Goal: Navigation & Orientation: Understand site structure

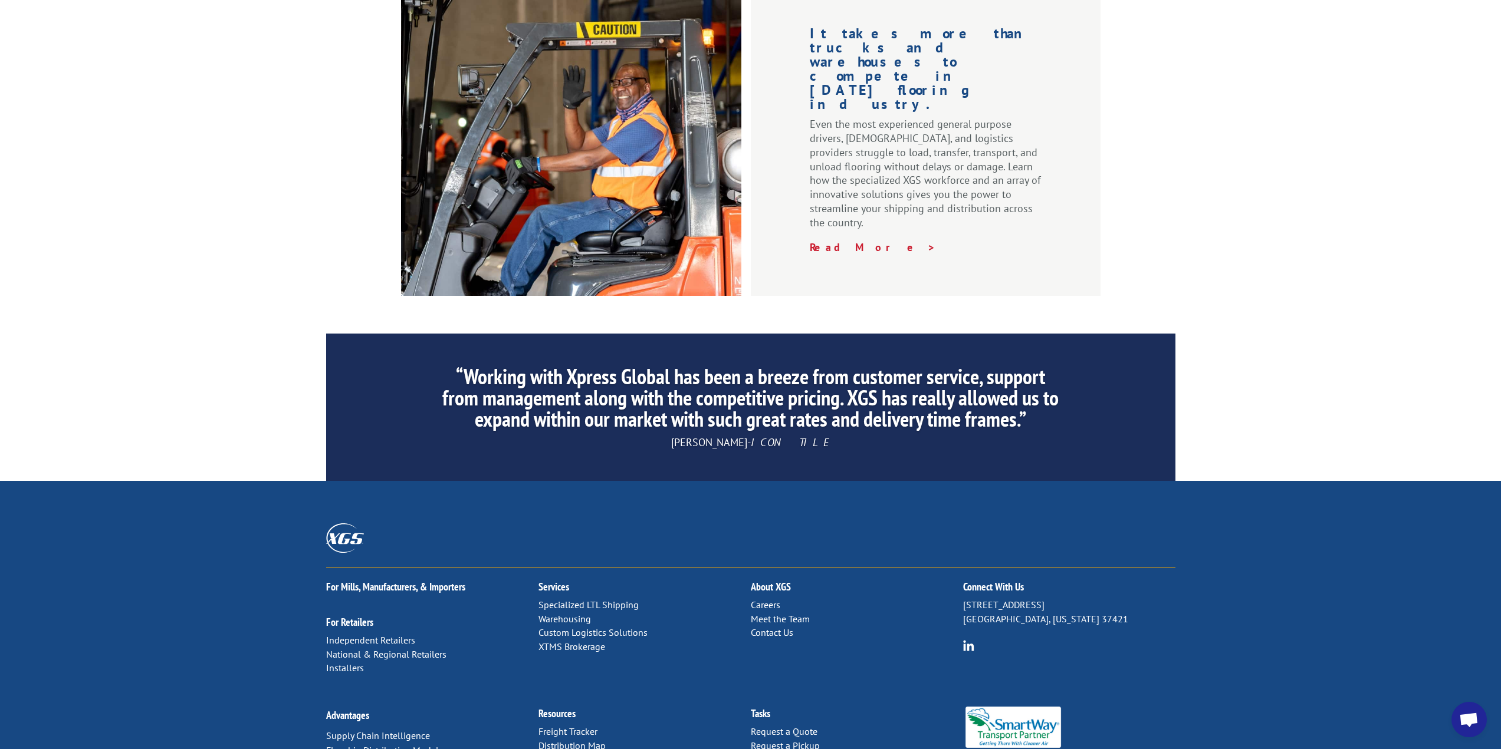
scroll to position [1584, 0]
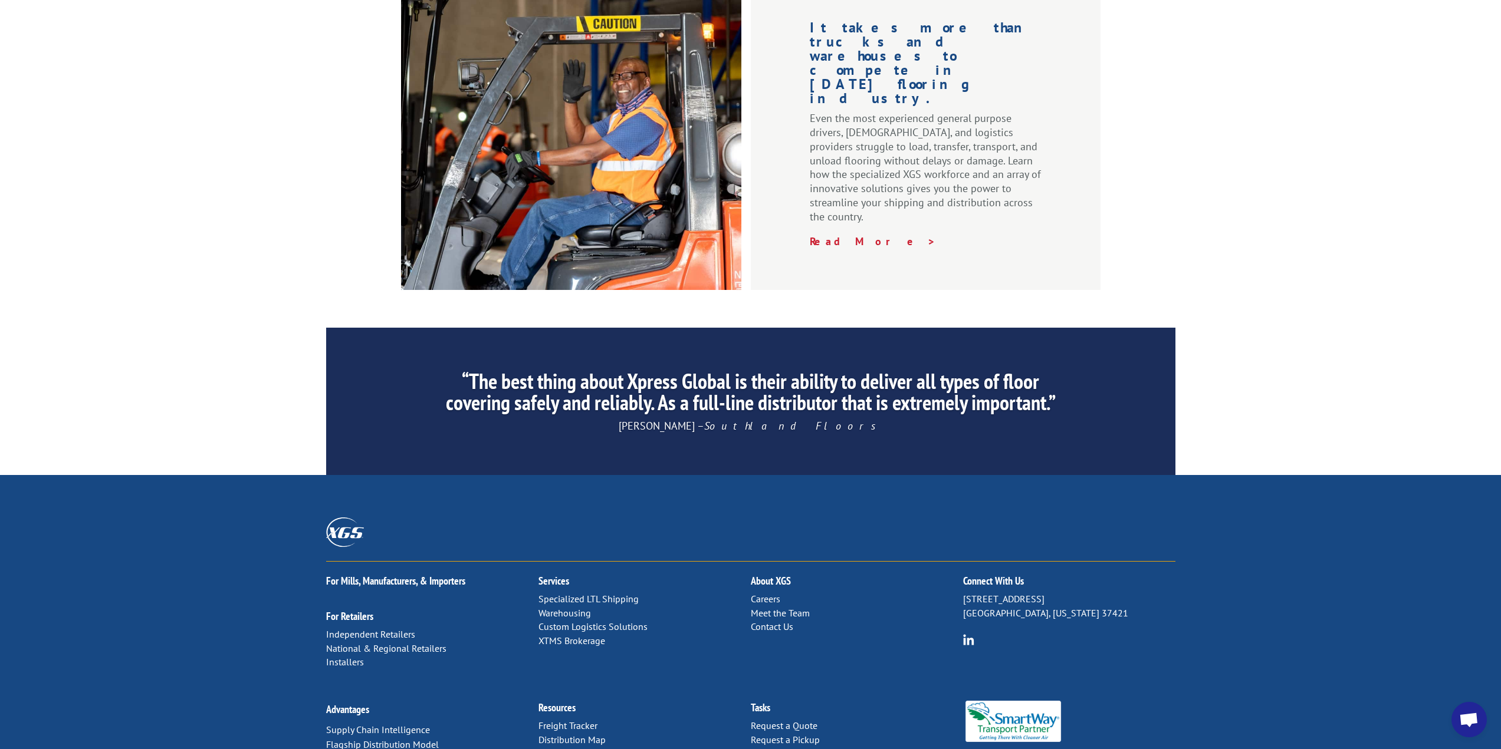
click at [595, 593] on link "Specialized LTL Shipping" at bounding box center [588, 599] width 100 height 12
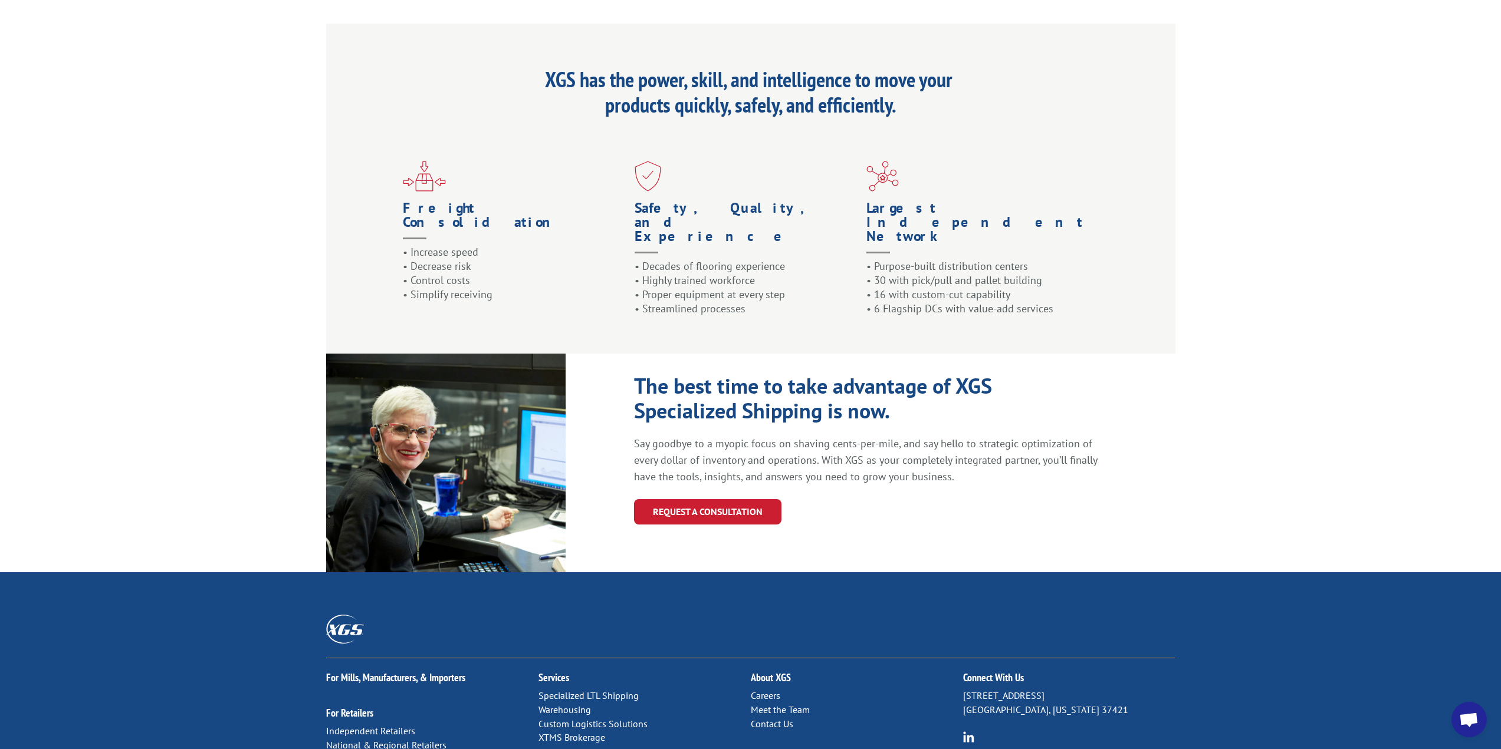
scroll to position [1092, 0]
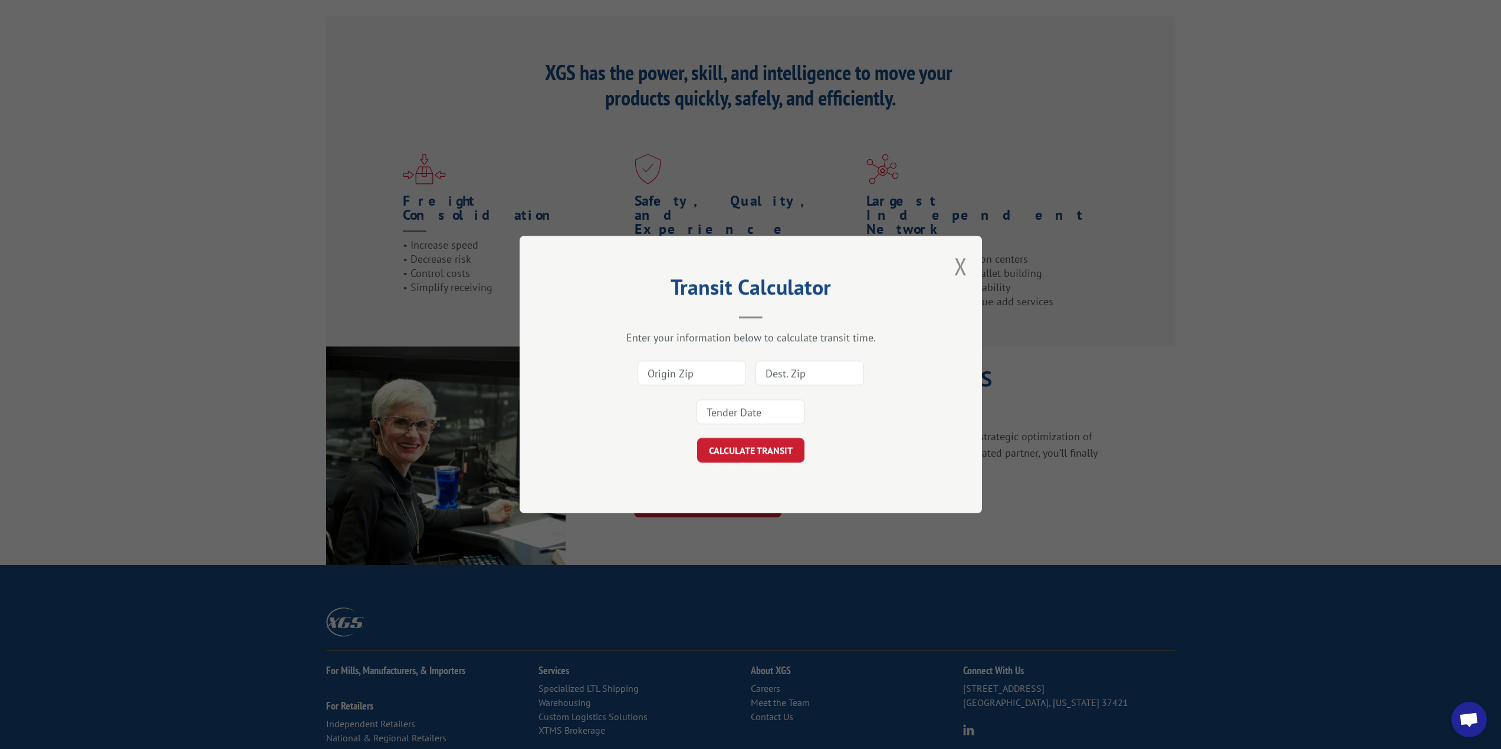
click at [959, 269] on button "Close modal" at bounding box center [960, 266] width 13 height 31
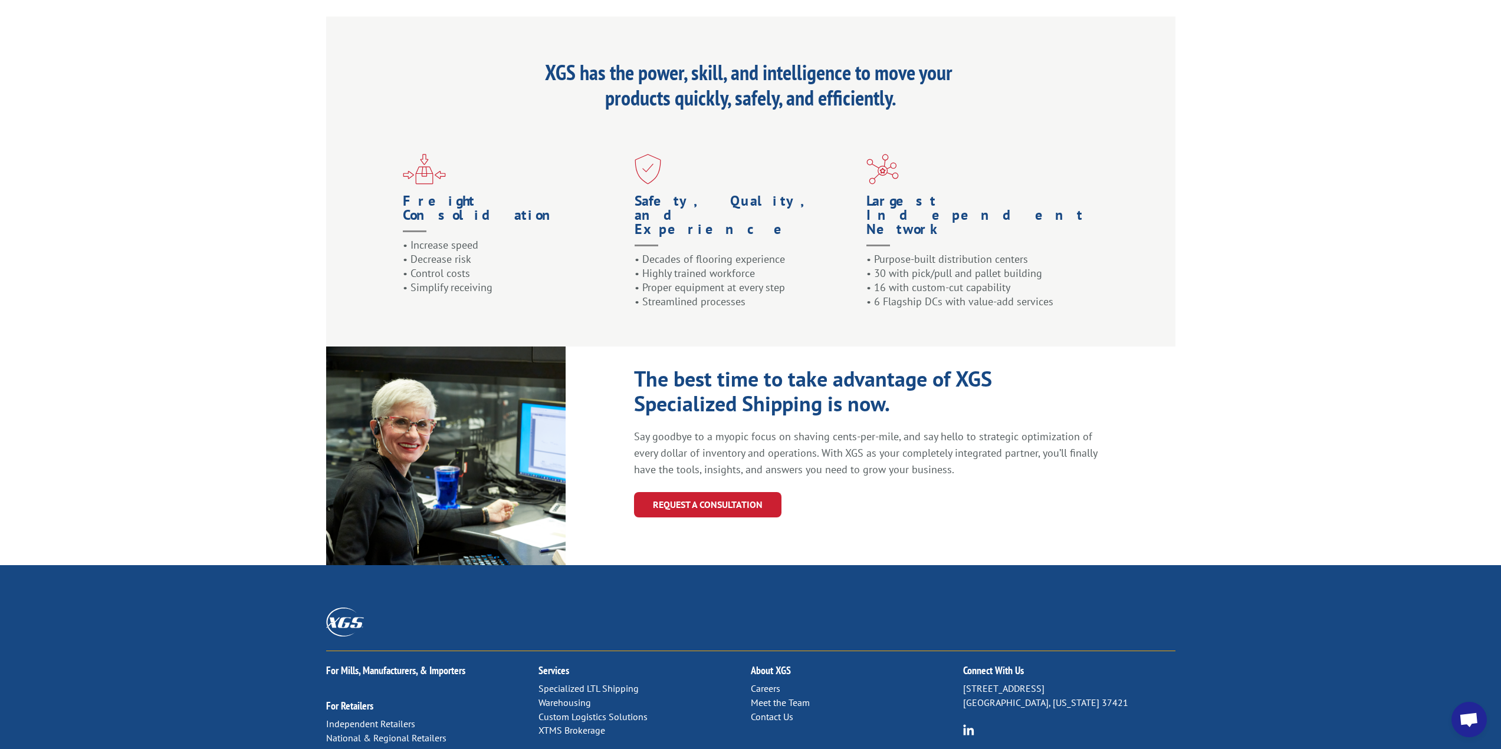
drag, startPoint x: 745, startPoint y: 534, endPoint x: 722, endPoint y: 541, distance: 23.5
click at [722, 652] on div "For [PERSON_NAME], Manufacturers, & Importers For Retailers Independent Retaile…" at bounding box center [750, 715] width 849 height 127
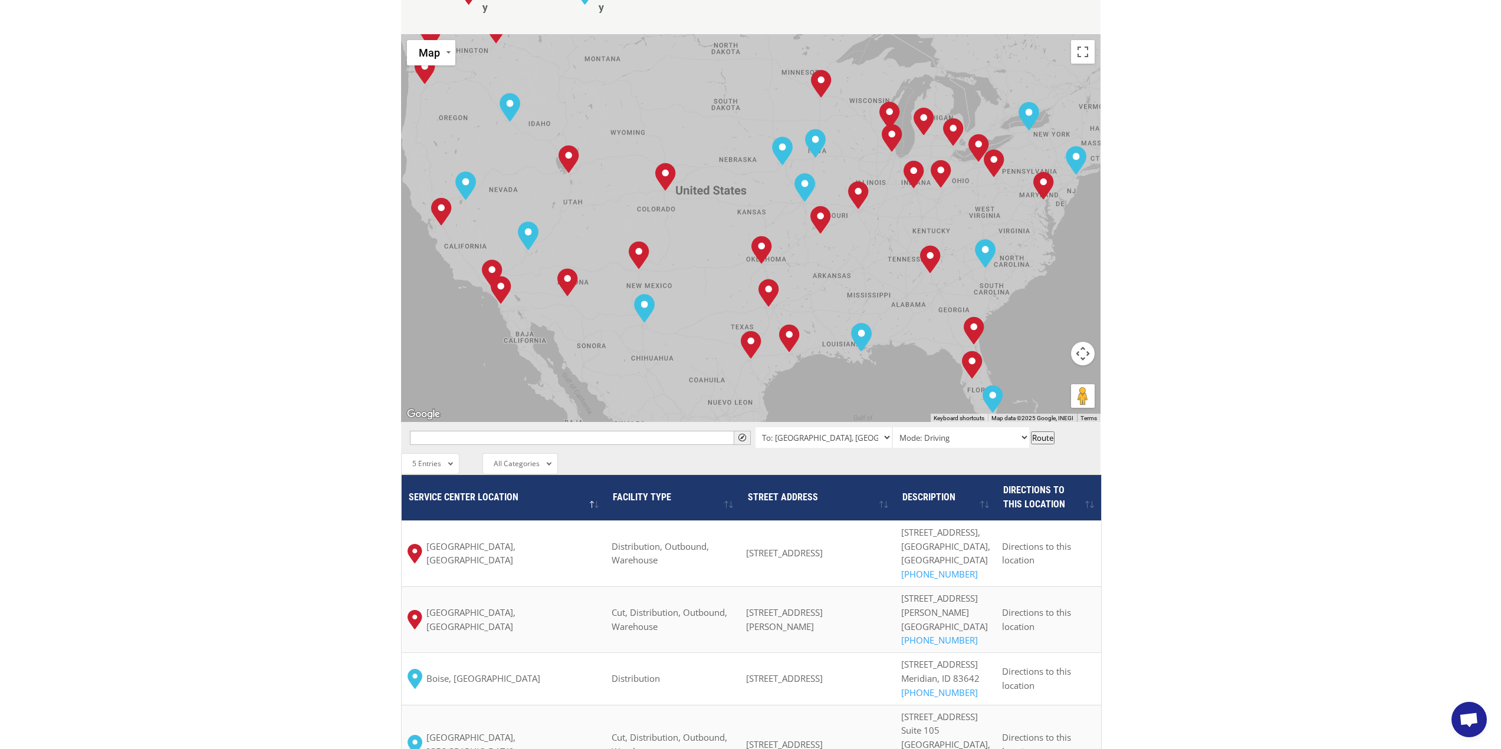
scroll to position [472, 0]
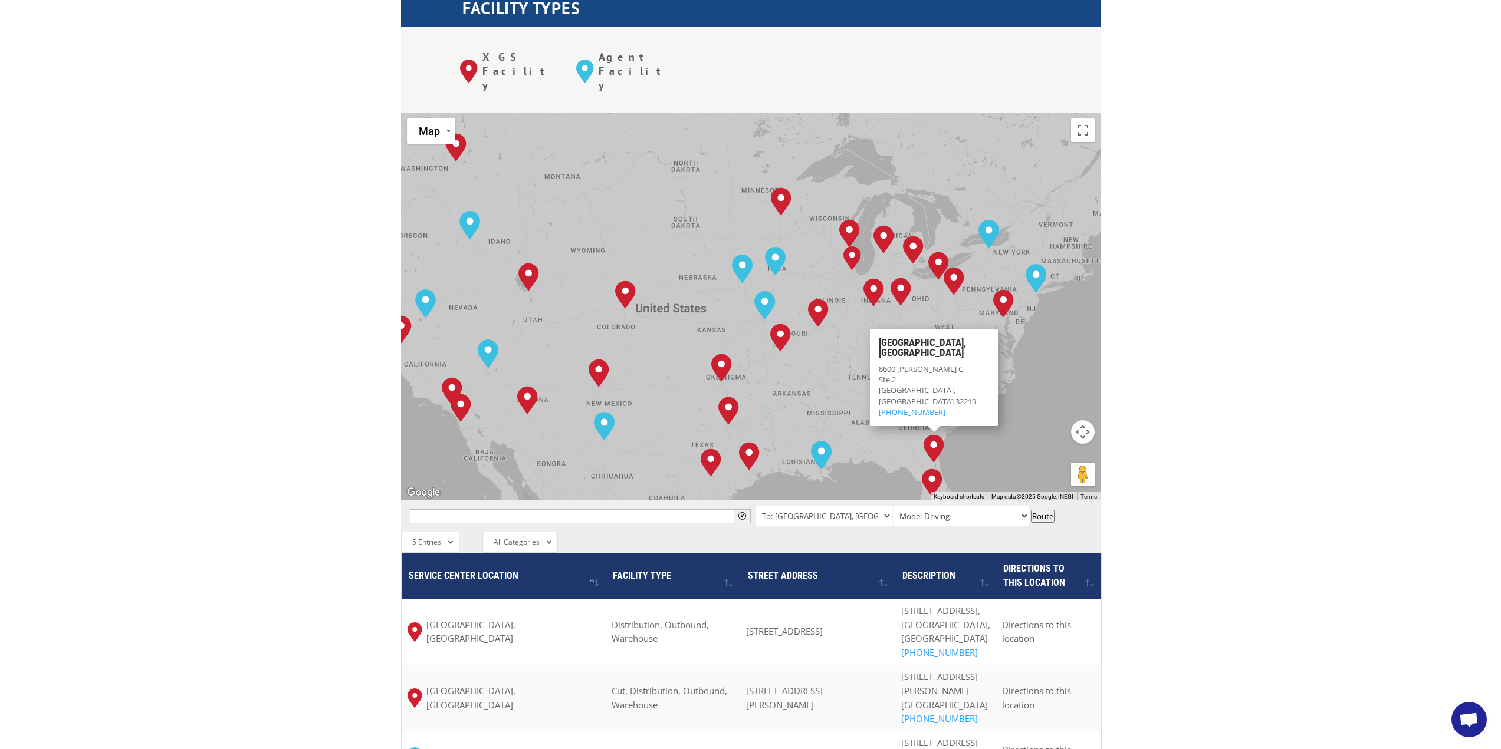
click at [1167, 338] on div "The most powerful map in the flooring industry. Our nationwide network lets you…" at bounding box center [750, 403] width 1501 height 1127
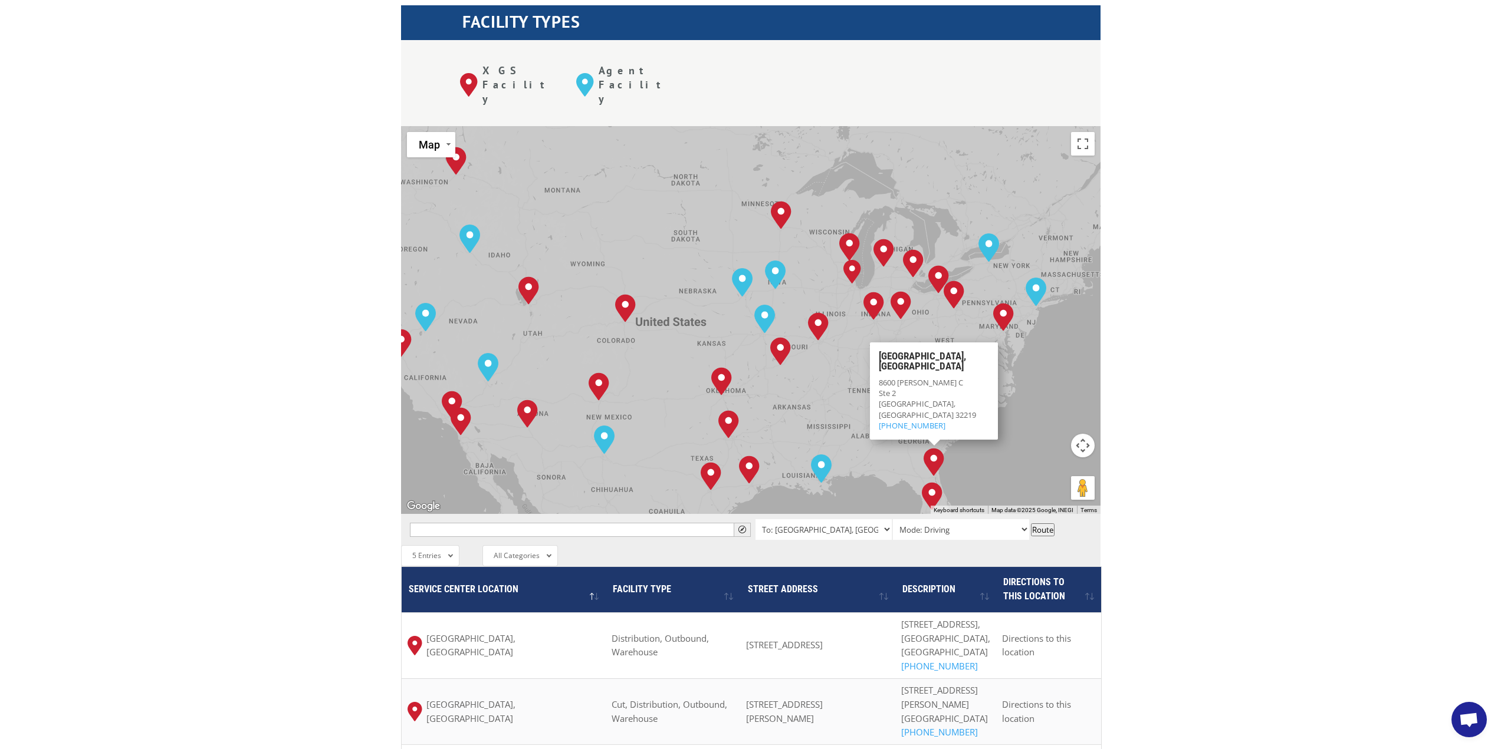
scroll to position [420, 0]
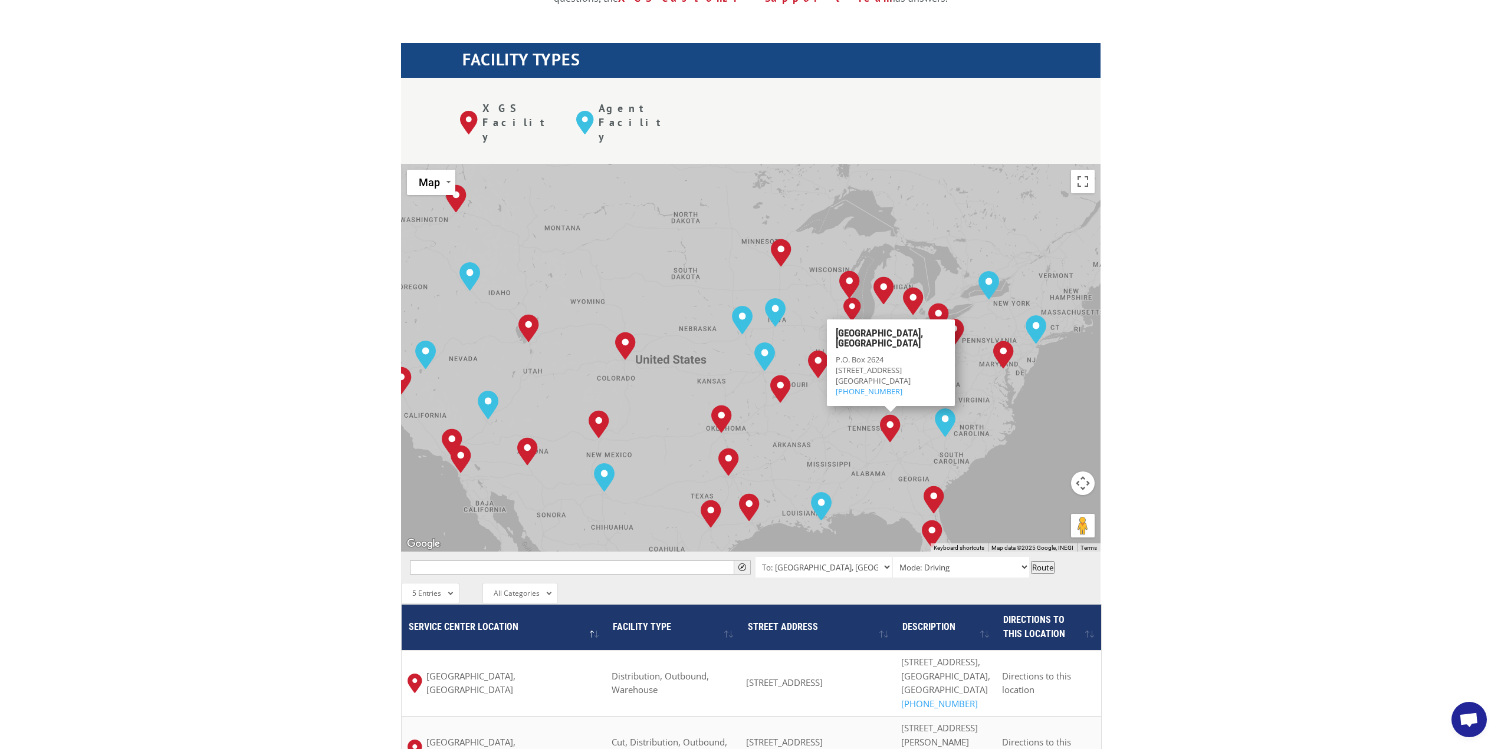
click at [1082, 472] on button "Map camera controls" at bounding box center [1083, 484] width 24 height 24
click at [1054, 442] on button "Zoom in" at bounding box center [1053, 454] width 24 height 24
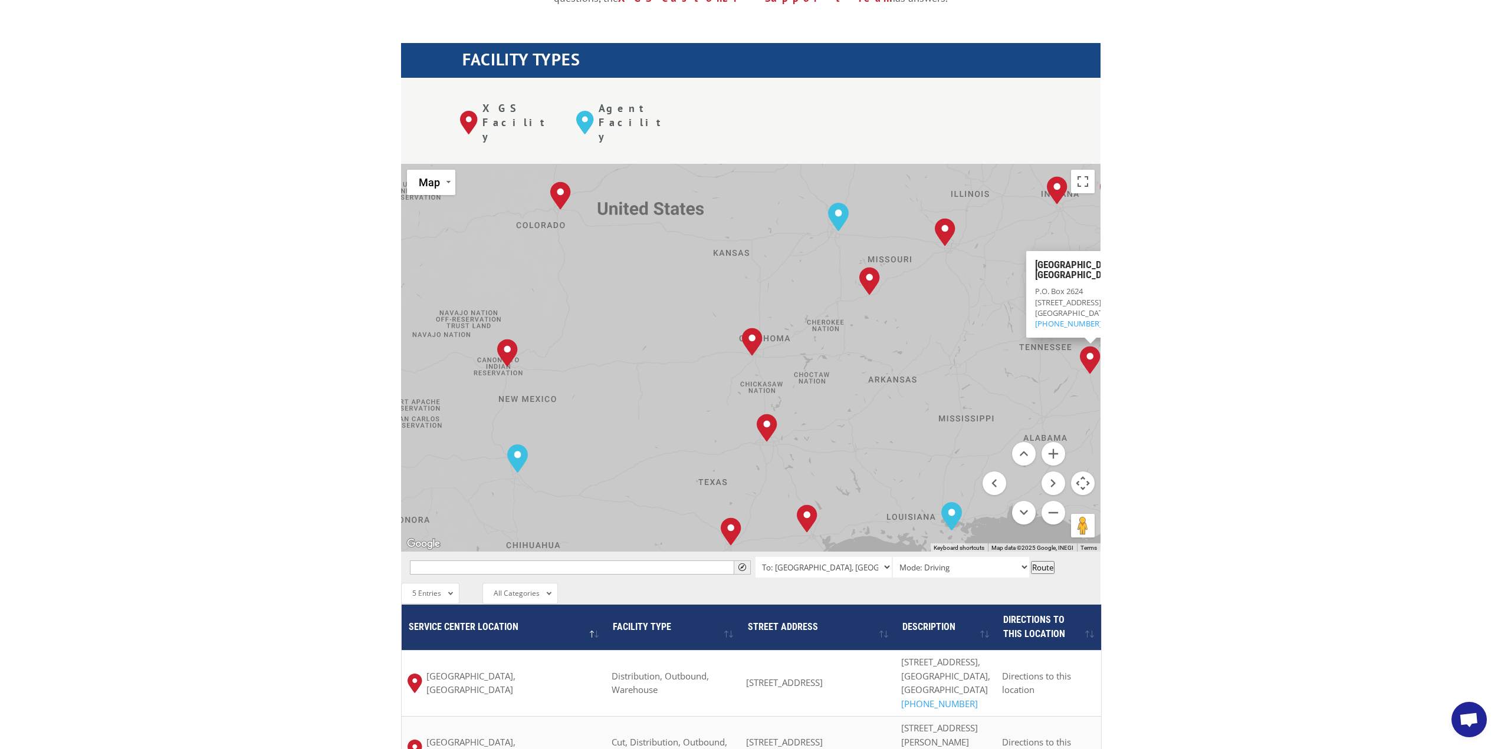
drag, startPoint x: 933, startPoint y: 429, endPoint x: 999, endPoint y: 272, distance: 170.2
click at [999, 272] on div "Albuquerque, NM Baltimore, MD Boise, ID Charlotte, NC Chicago, IL Chino, CA Cle…" at bounding box center [750, 358] width 699 height 388
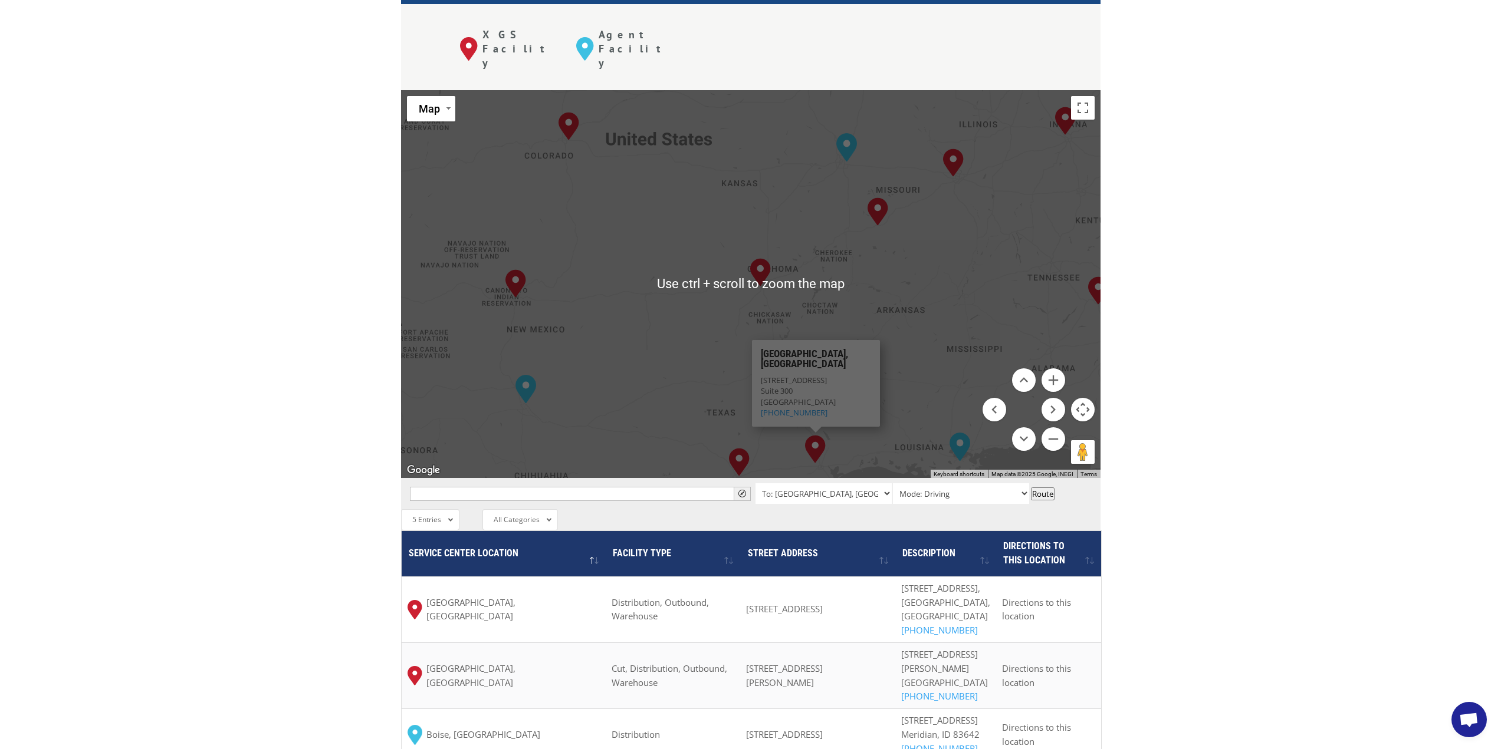
scroll to position [499, 0]
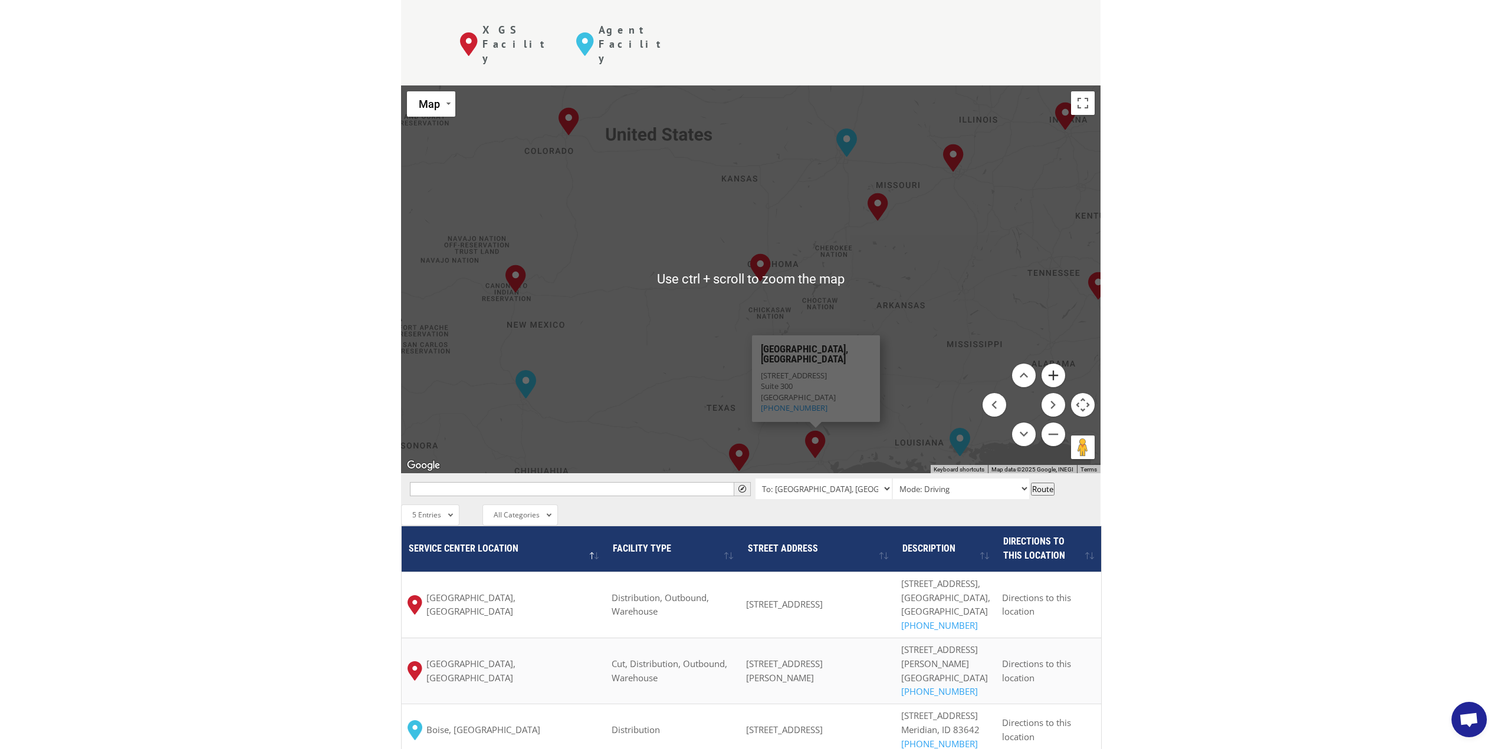
click at [1049, 364] on button "Zoom in" at bounding box center [1053, 376] width 24 height 24
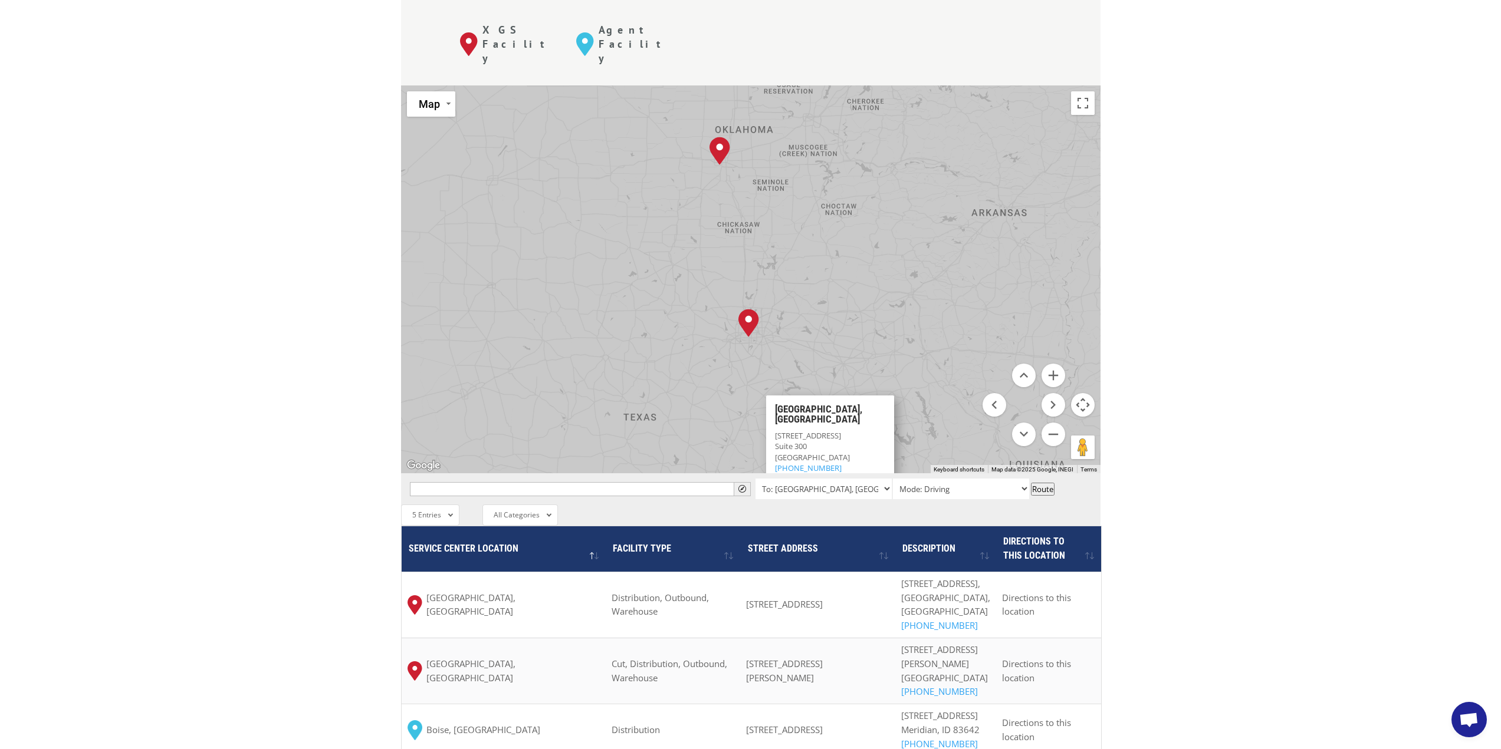
drag, startPoint x: 886, startPoint y: 340, endPoint x: 839, endPoint y: 223, distance: 126.2
click at [839, 223] on div "Albuquerque, NM Baltimore, MD Boise, ID Charlotte, NC Chicago, IL Chino, CA Cle…" at bounding box center [750, 279] width 699 height 388
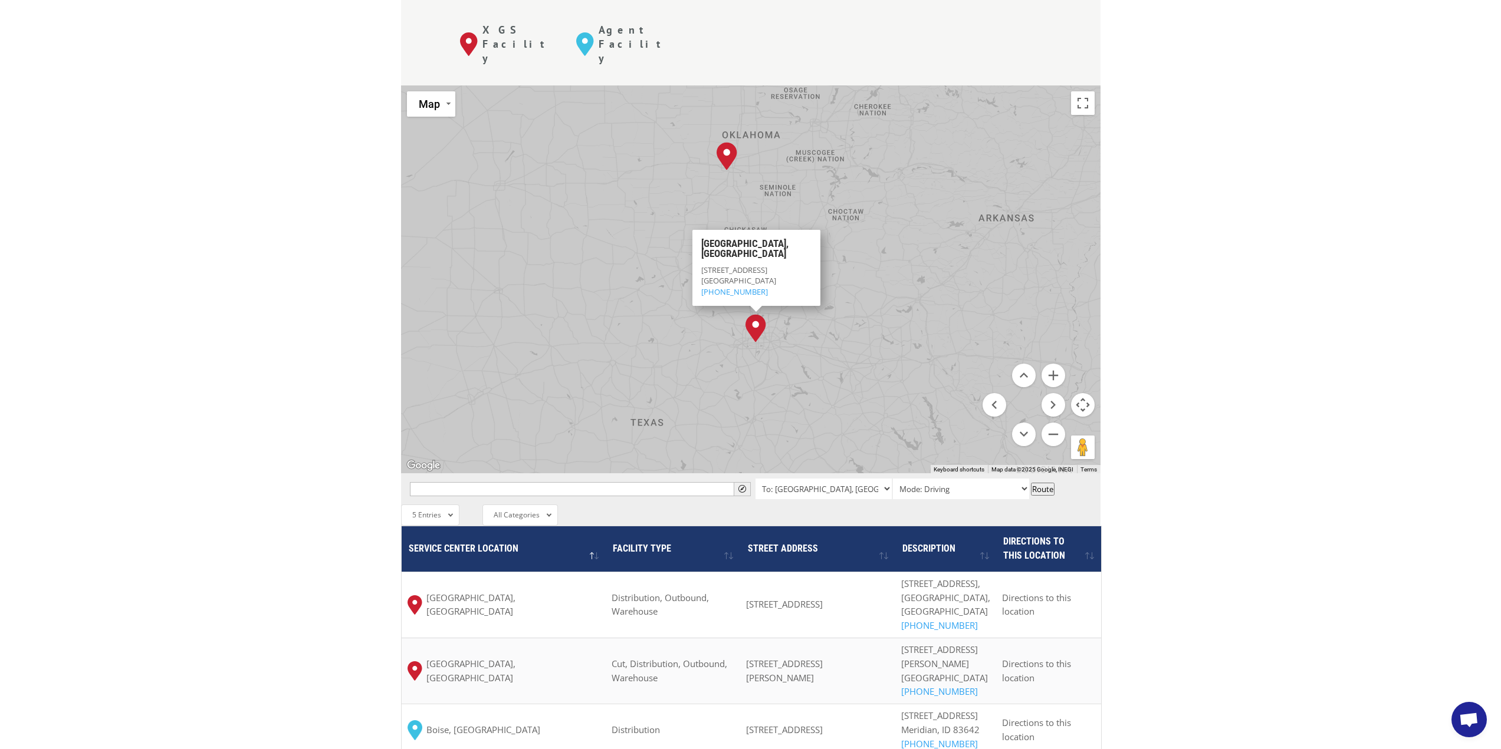
click at [1186, 216] on div "The most powerful map in the flooring industry. Our nationwide network lets you…" at bounding box center [750, 376] width 1501 height 1127
click at [1048, 393] on button "Move right" at bounding box center [1053, 405] width 24 height 24
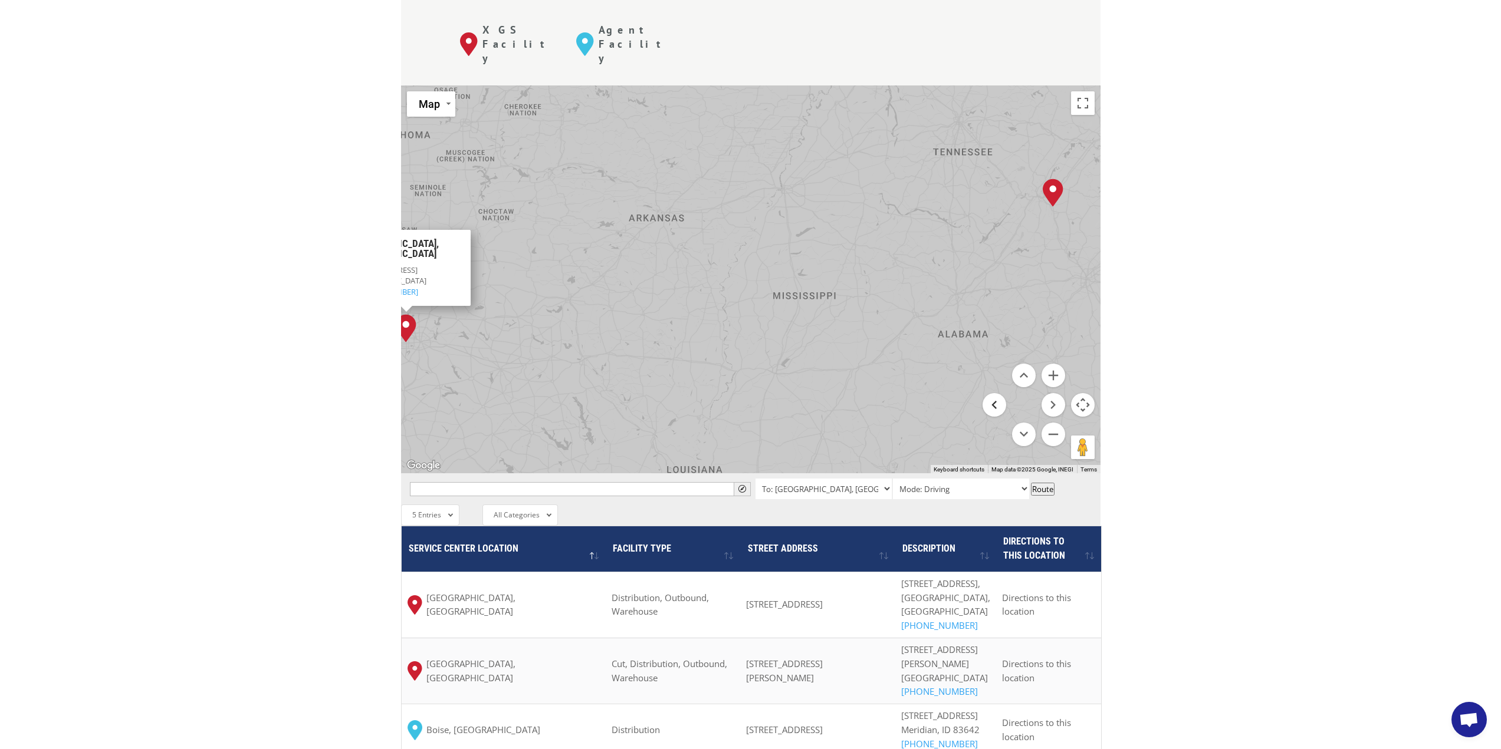
click at [997, 393] on button "Move left" at bounding box center [994, 405] width 24 height 24
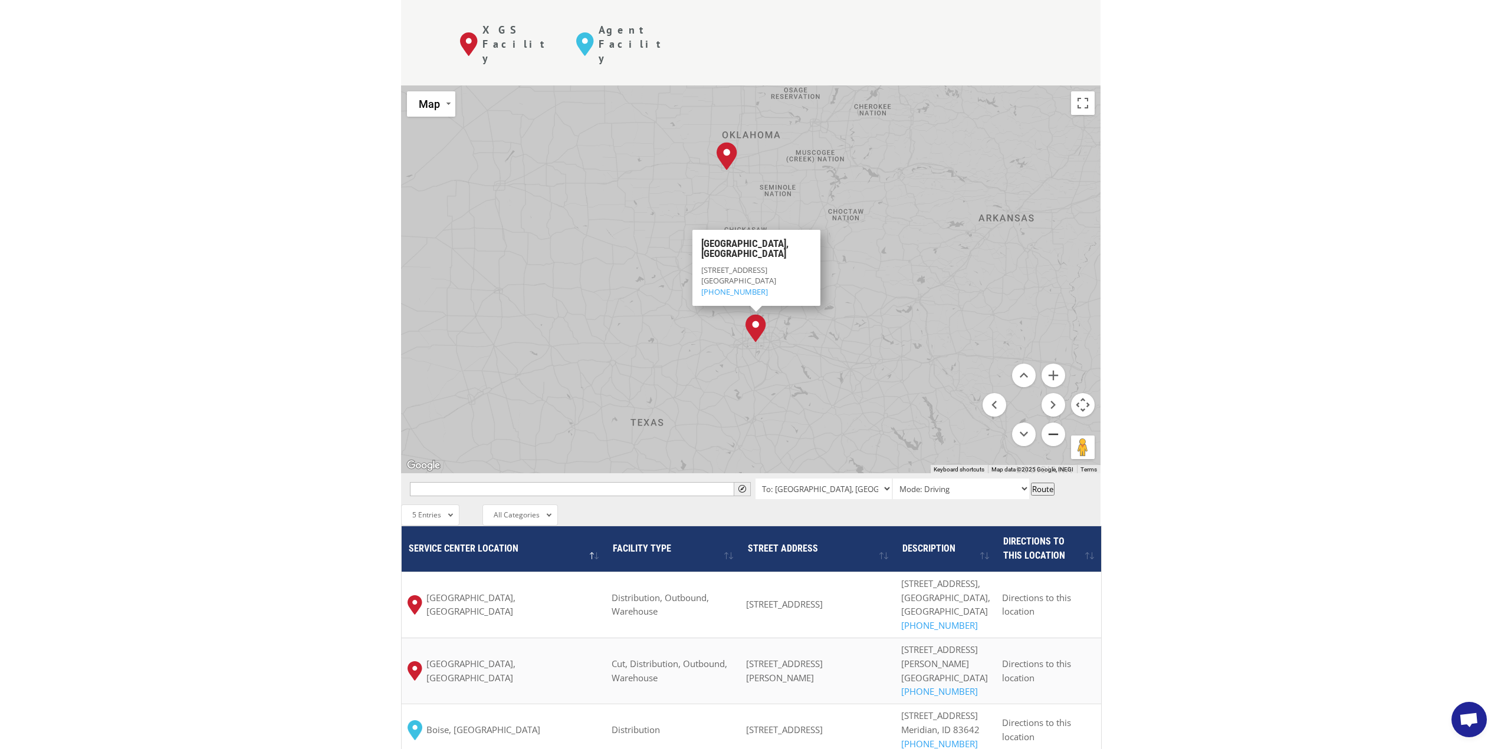
click at [1054, 423] on button "Zoom out" at bounding box center [1053, 435] width 24 height 24
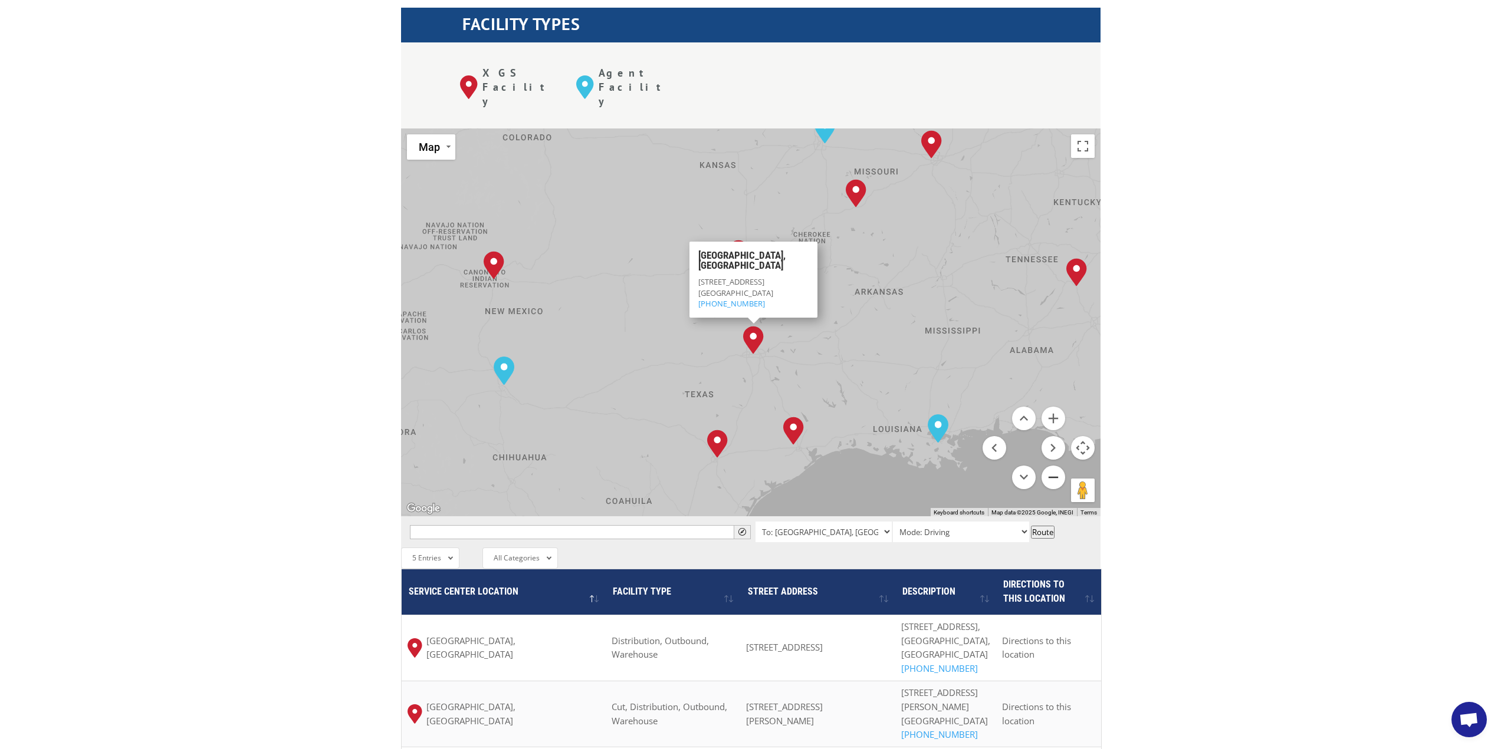
scroll to position [420, 0]
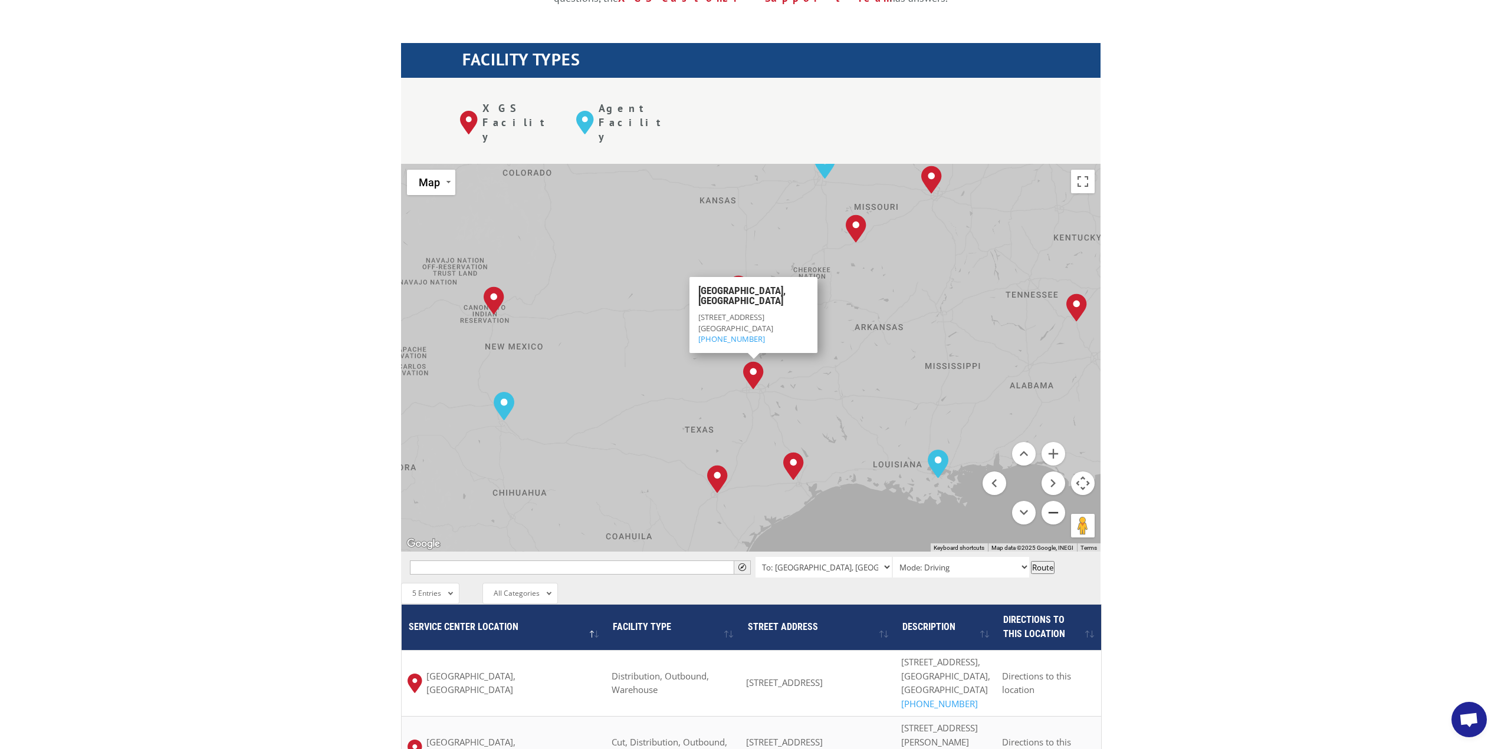
click at [1055, 501] on button "Zoom out" at bounding box center [1053, 513] width 24 height 24
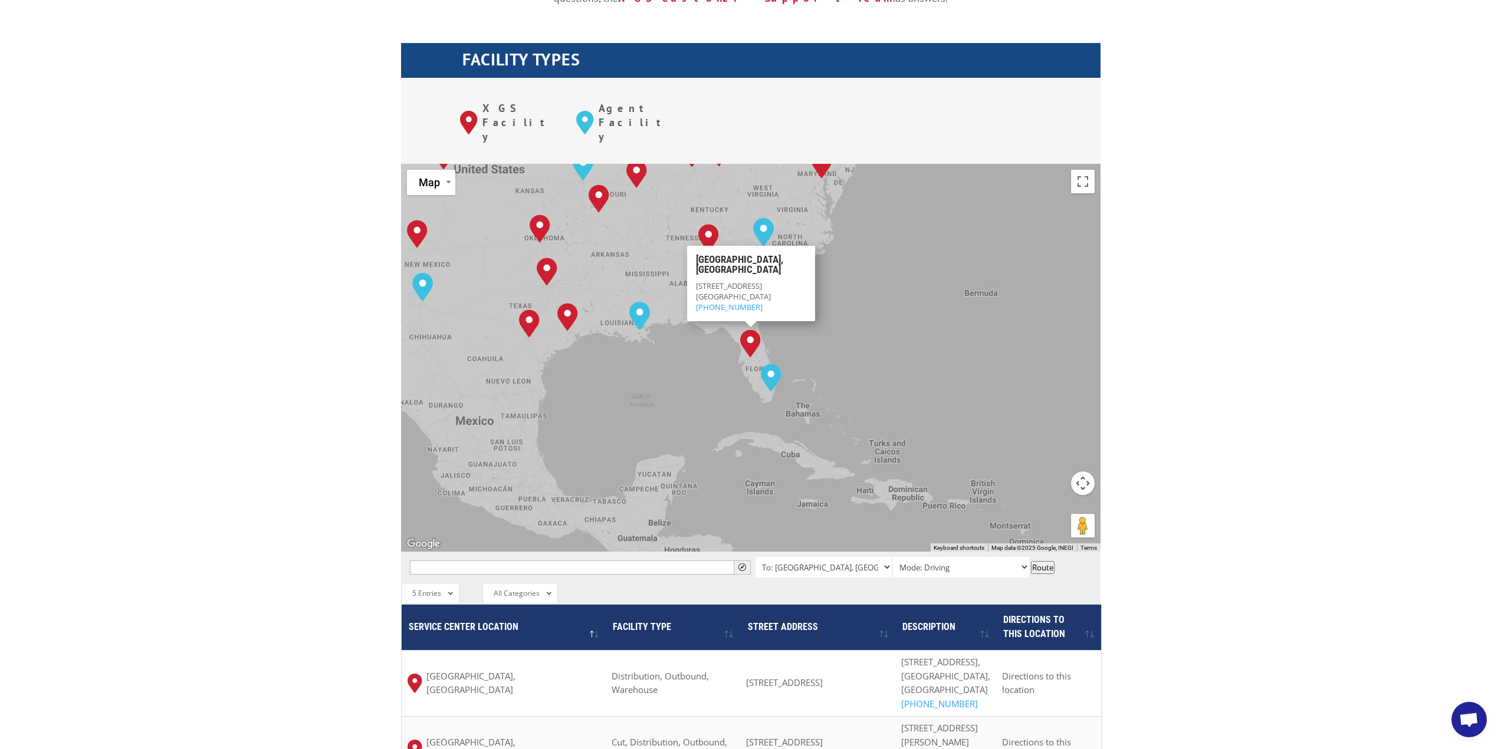
drag, startPoint x: 962, startPoint y: 359, endPoint x: 969, endPoint y: 472, distance: 113.4
click at [969, 472] on div "Albuquerque, NM Baltimore, MD Boise, ID Charlotte, NC Chicago, IL Chino, CA Cle…" at bounding box center [750, 358] width 699 height 388
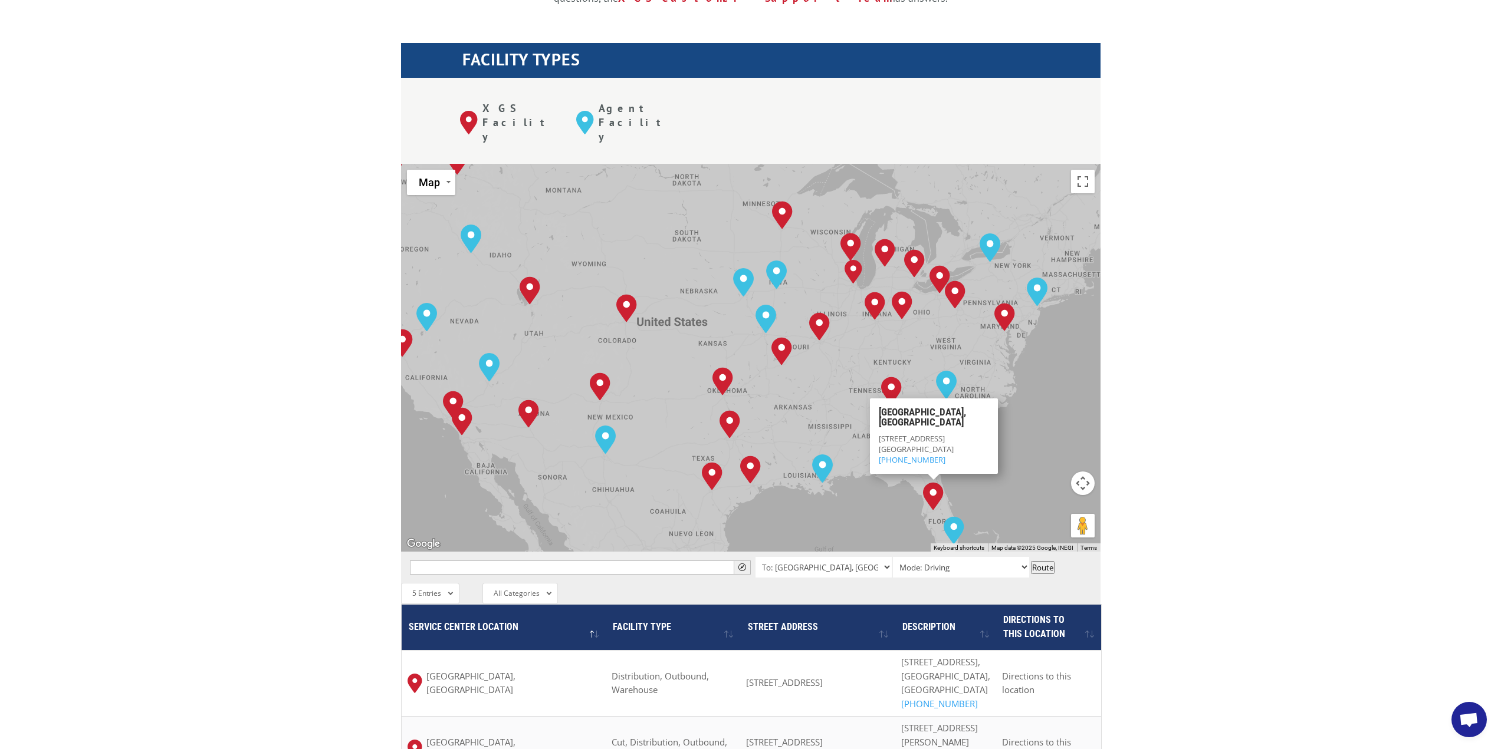
drag, startPoint x: 966, startPoint y: 403, endPoint x: 1006, endPoint y: 476, distance: 83.4
click at [1006, 476] on div "Albuquerque, NM Baltimore, MD Boise, ID Charlotte, NC Chicago, IL Chino, CA Cle…" at bounding box center [750, 358] width 699 height 388
click at [1081, 472] on button "Map camera controls" at bounding box center [1083, 484] width 24 height 24
click at [1057, 501] on button "Zoom out" at bounding box center [1053, 513] width 24 height 24
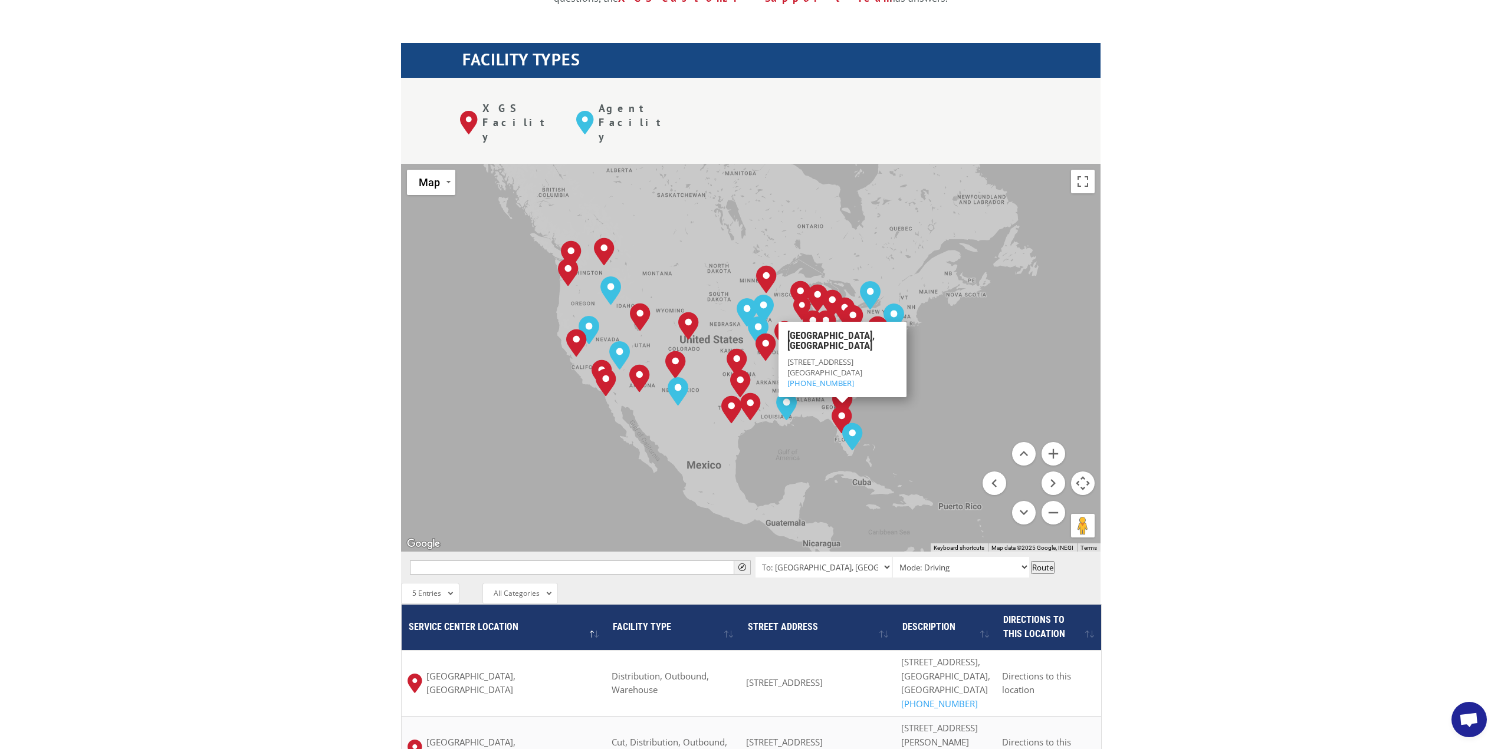
click at [1079, 472] on button "Map camera controls" at bounding box center [1083, 484] width 24 height 24
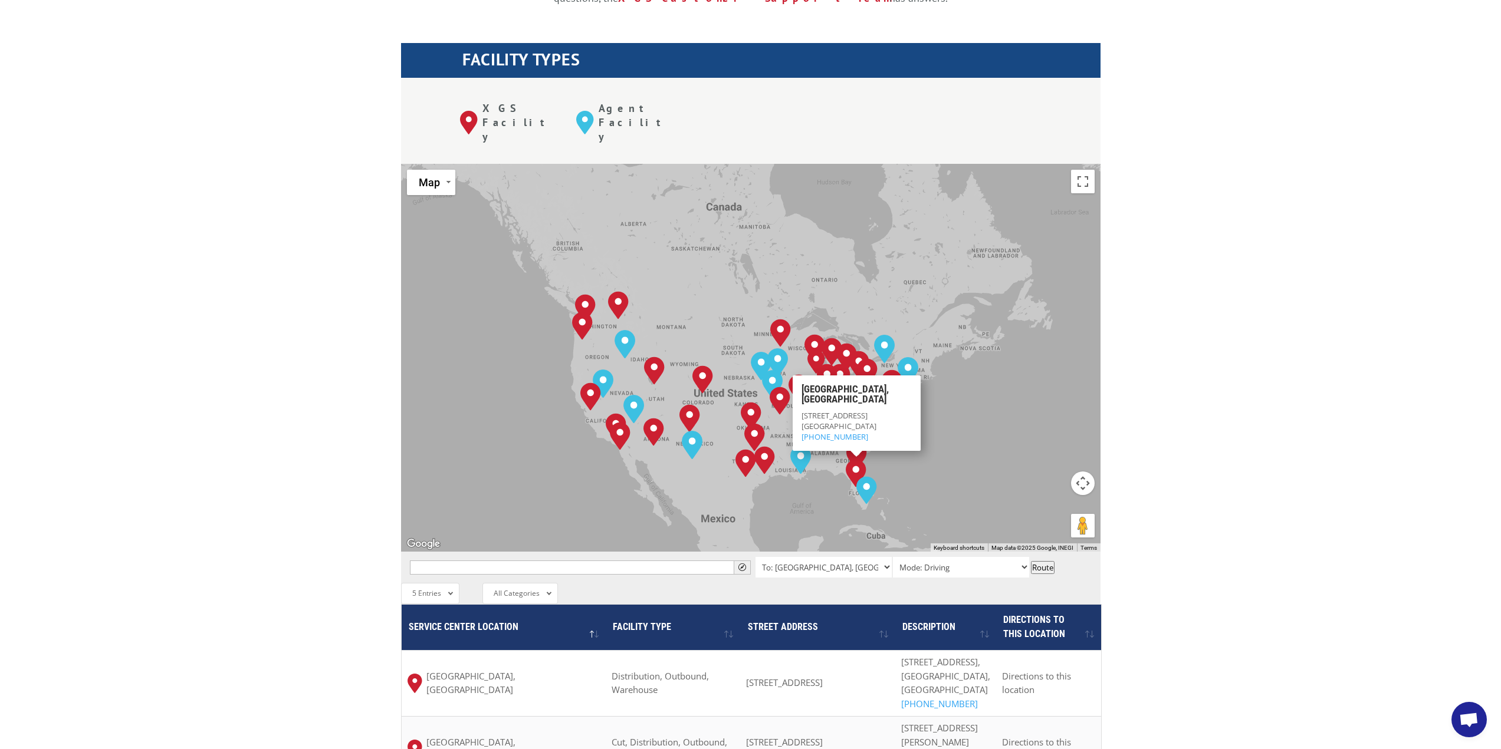
drag, startPoint x: 971, startPoint y: 303, endPoint x: 986, endPoint y: 358, distance: 56.8
click at [986, 358] on div "Albuquerque, NM Baltimore, MD Boise, ID Charlotte, NC Chicago, IL Chino, CA Cle…" at bounding box center [750, 358] width 699 height 388
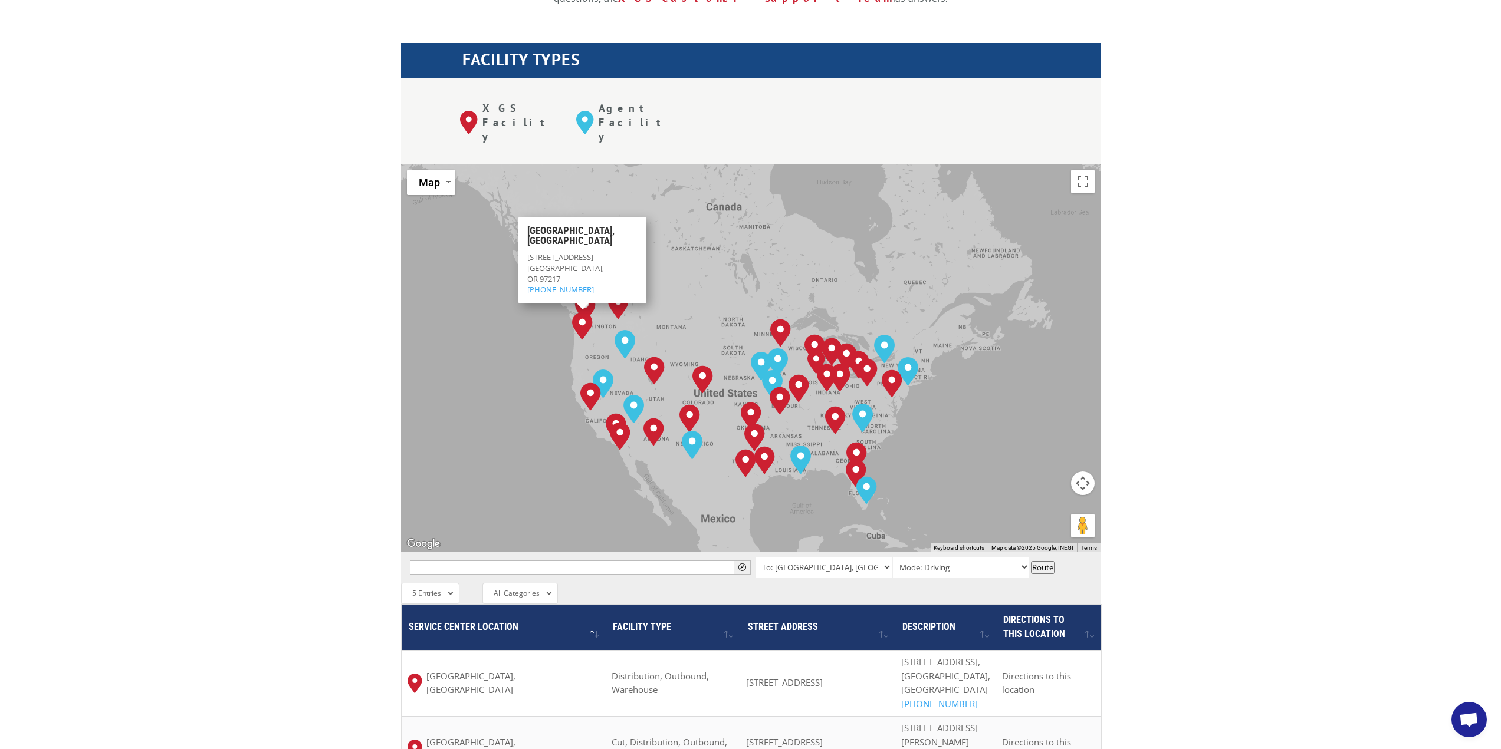
click at [471, 366] on div "Albuquerque, NM Baltimore, MD Boise, ID Charlotte, NC Chicago, IL Chino, CA Cle…" at bounding box center [750, 358] width 699 height 388
